Goal: Task Accomplishment & Management: Manage account settings

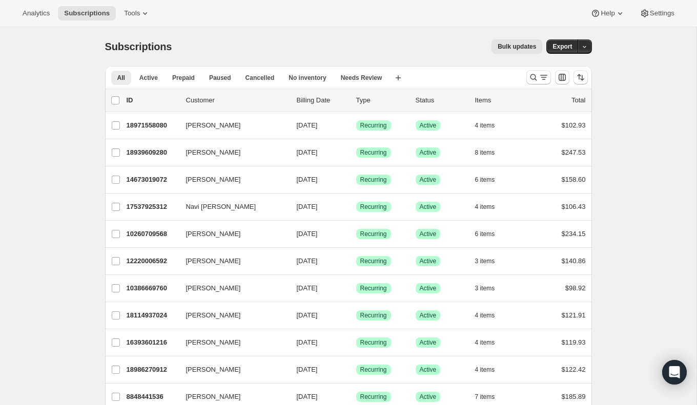
click at [159, 18] on div "Analytics Subscriptions Tools Help Settings" at bounding box center [348, 13] width 697 height 27
click at [144, 11] on icon at bounding box center [145, 13] width 10 height 10
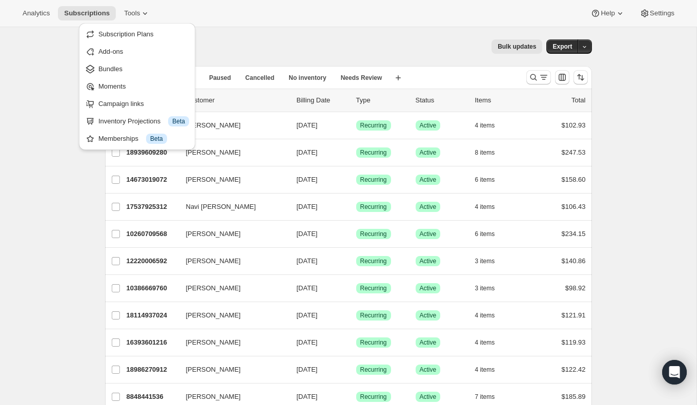
click at [294, 18] on div "Analytics Subscriptions Tools Help Settings" at bounding box center [348, 13] width 697 height 27
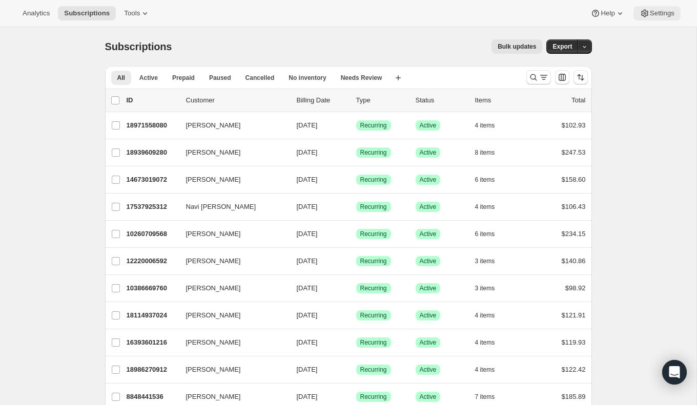
click at [658, 18] on button "Settings" at bounding box center [656, 13] width 47 height 14
click at [652, 14] on span "Settings" at bounding box center [662, 13] width 25 height 8
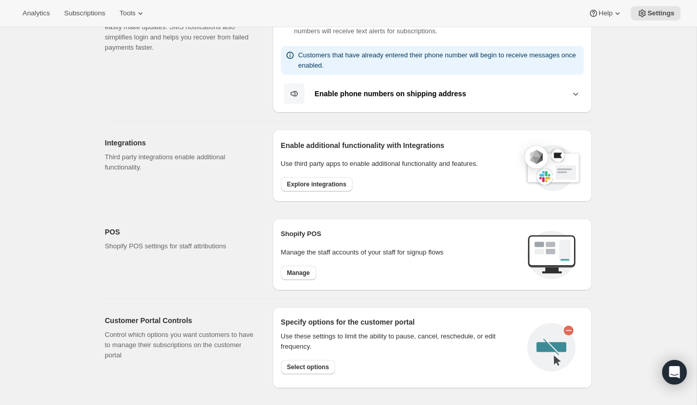
scroll to position [258, 0]
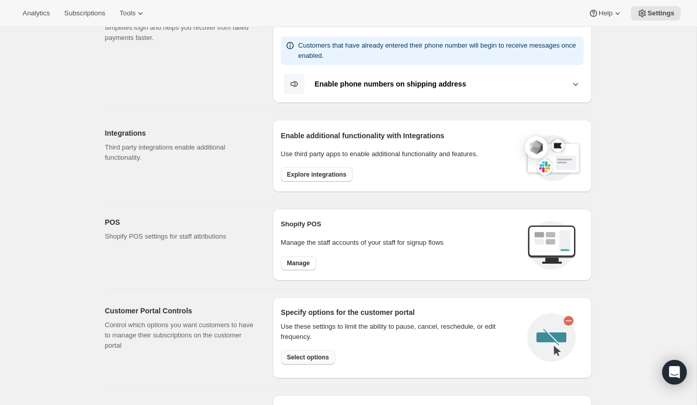
click at [317, 354] on span "Select options" at bounding box center [308, 358] width 42 height 8
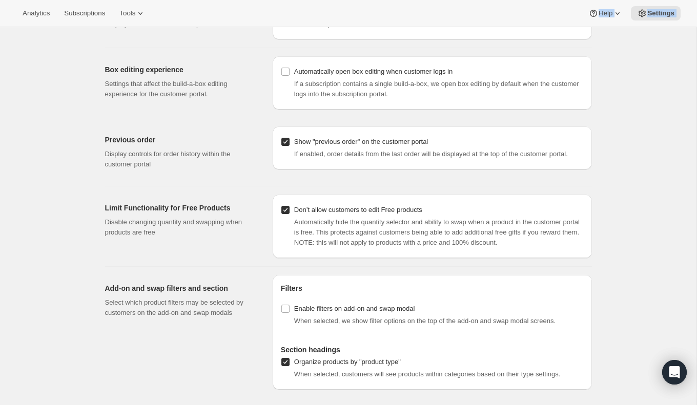
scroll to position [646, 0]
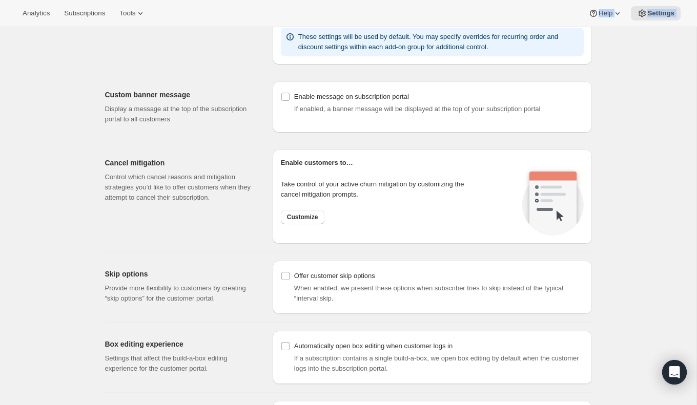
drag, startPoint x: 322, startPoint y: 12, endPoint x: 247, endPoint y: -31, distance: 86.5
